Goal: Check status: Check status

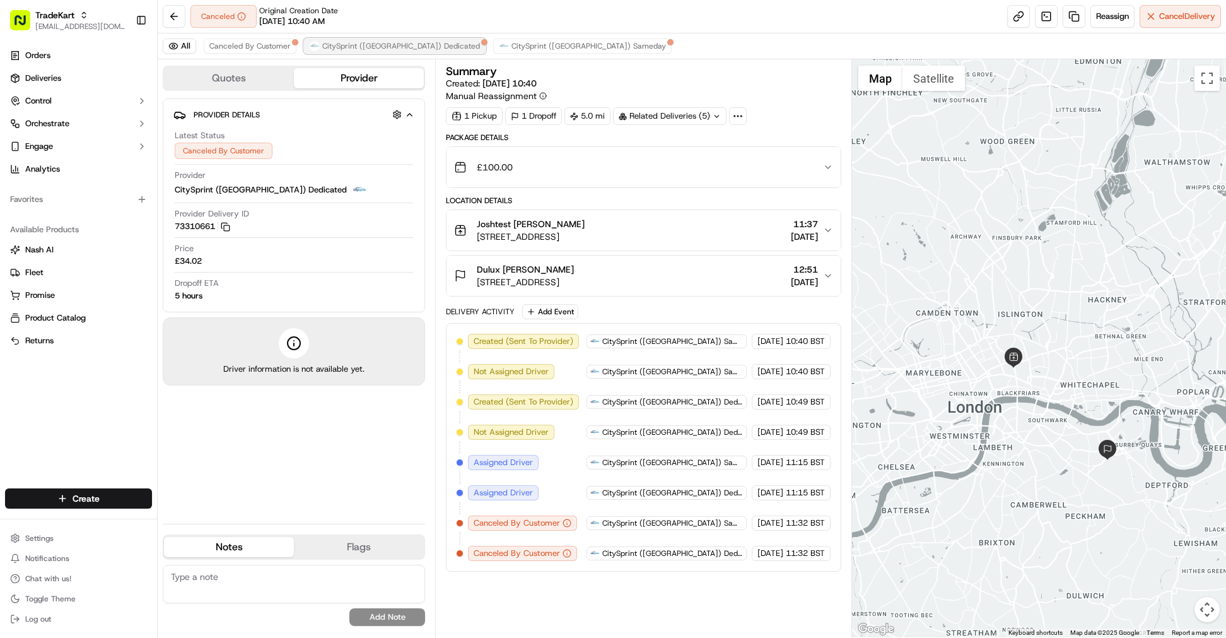
click at [375, 44] on span "CitySprint ([GEOGRAPHIC_DATA]) Dedicated" at bounding box center [401, 46] width 158 height 10
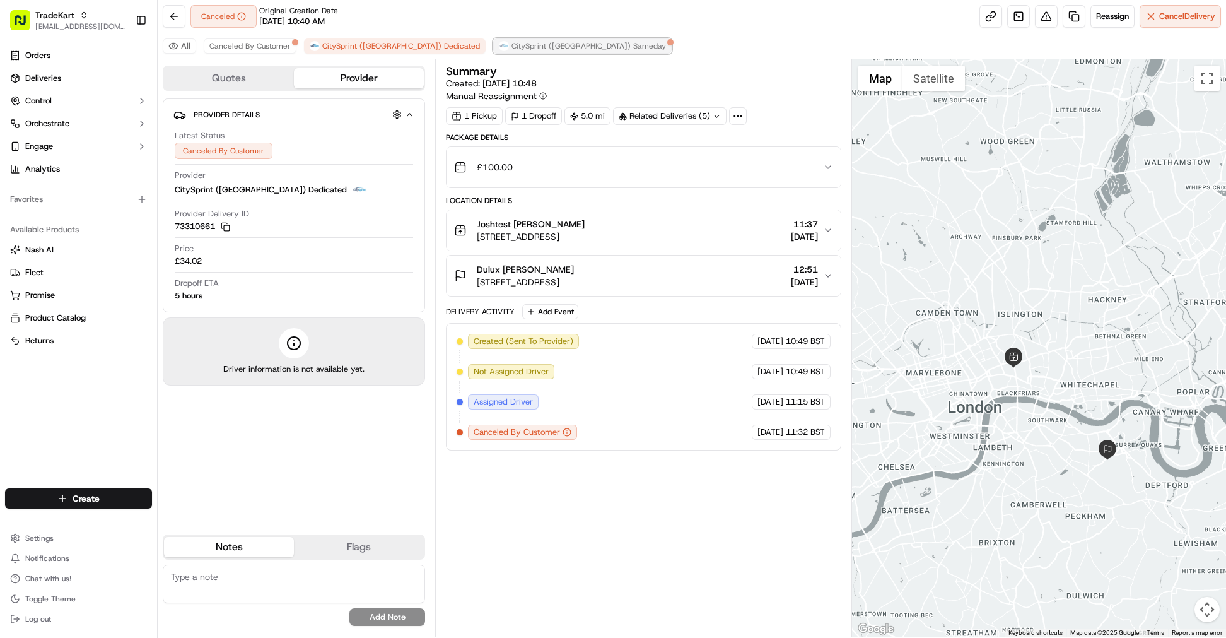
click at [512, 45] on span "CitySprint ([GEOGRAPHIC_DATA]) Sameday" at bounding box center [589, 46] width 155 height 10
click at [262, 45] on span "Canceled By Customer" at bounding box center [249, 46] width 81 height 10
